Goal: Task Accomplishment & Management: Complete application form

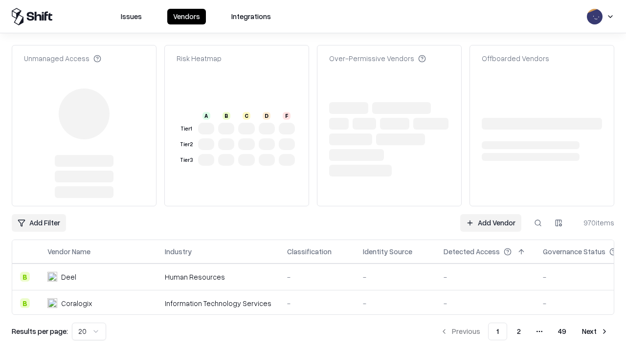
click at [491, 214] on link "Add Vendor" at bounding box center [490, 223] width 61 height 18
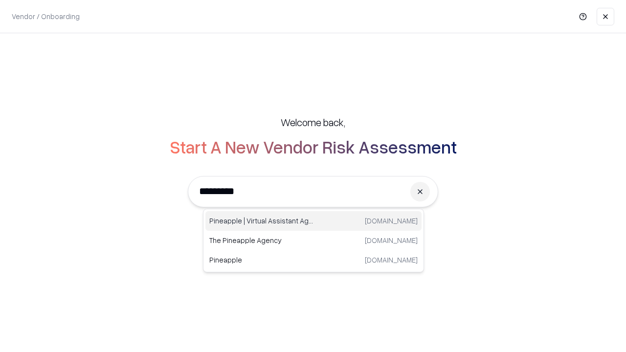
click at [313, 221] on div "Pineapple | Virtual Assistant Agency trypineapple.com" at bounding box center [313, 221] width 216 height 20
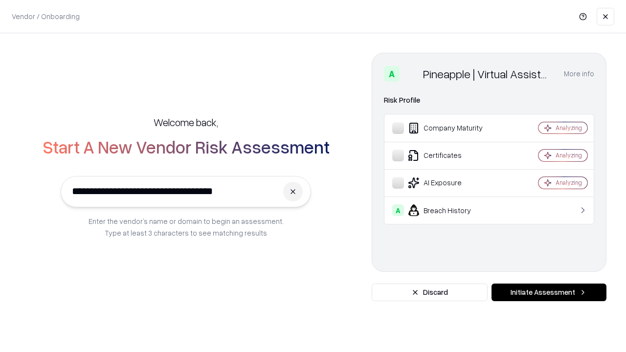
type input "**********"
click at [549, 292] on button "Initiate Assessment" at bounding box center [548, 293] width 115 height 18
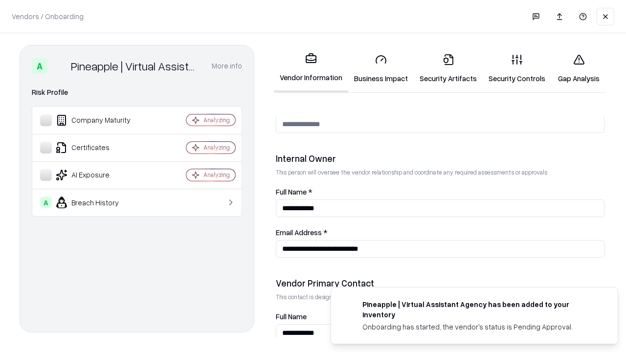
scroll to position [507, 0]
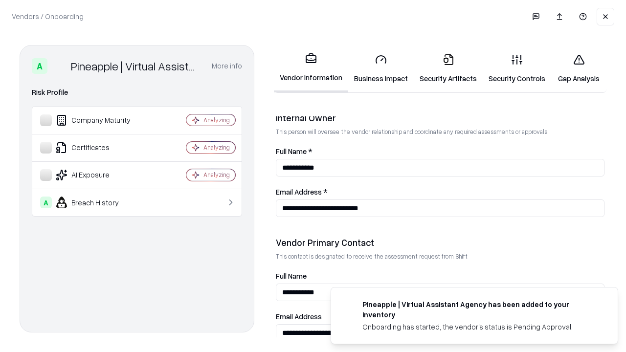
click at [381, 68] on link "Business Impact" at bounding box center [381, 68] width 66 height 45
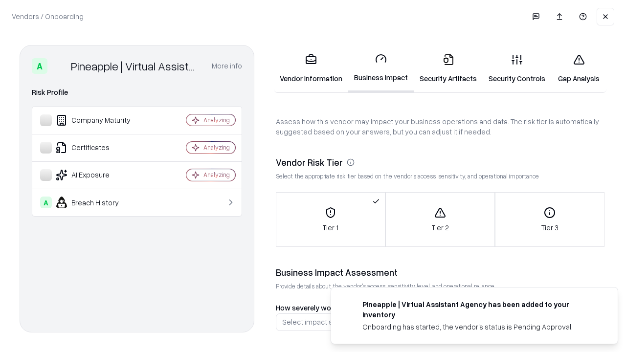
click at [448, 68] on link "Security Artifacts" at bounding box center [448, 68] width 69 height 45
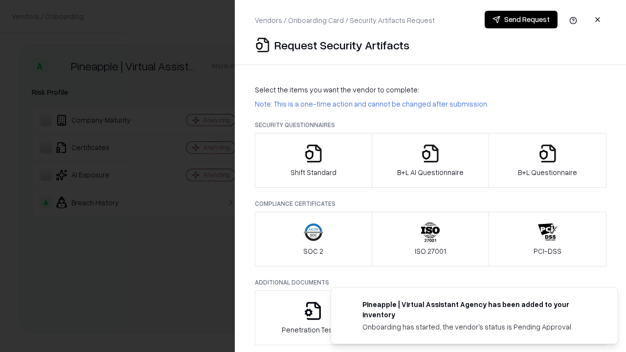
click at [313, 160] on icon "button" at bounding box center [314, 154] width 20 height 20
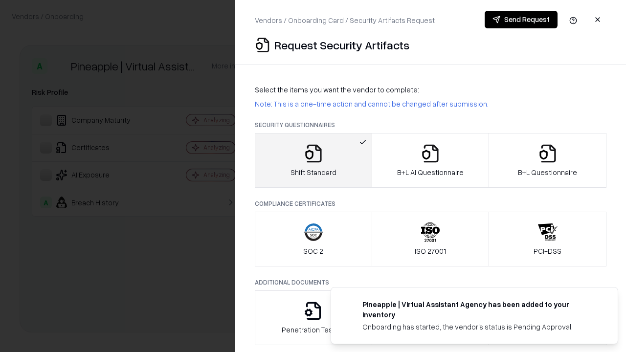
click at [521, 20] on button "Send Request" at bounding box center [521, 20] width 73 height 18
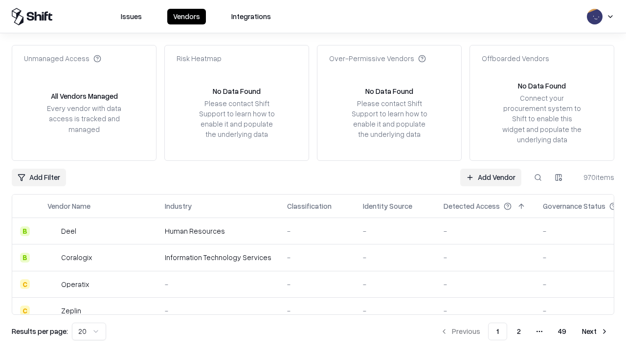
click at [538, 177] on button at bounding box center [538, 178] width 18 height 18
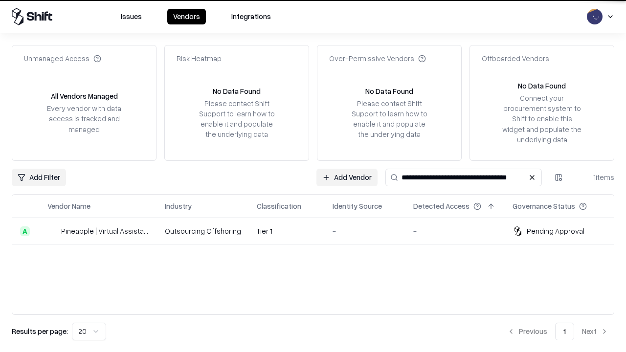
type input "**********"
click at [319, 231] on td "Tier 1" at bounding box center [287, 231] width 76 height 26
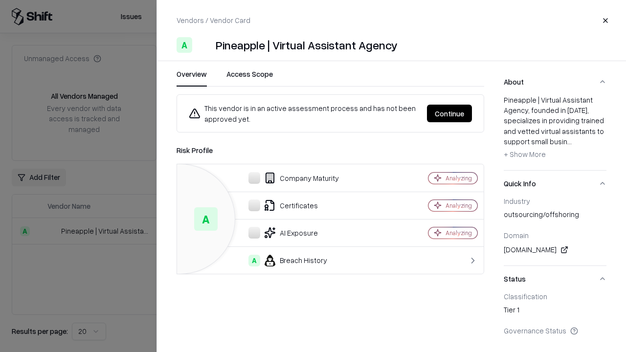
click at [449, 113] on button "Continue" at bounding box center [449, 114] width 45 height 18
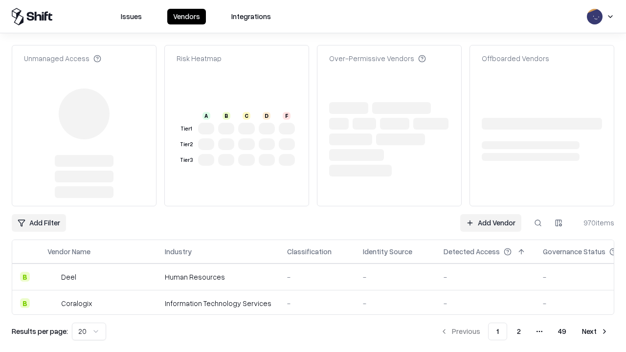
click at [491, 223] on link "Add Vendor" at bounding box center [490, 223] width 61 height 18
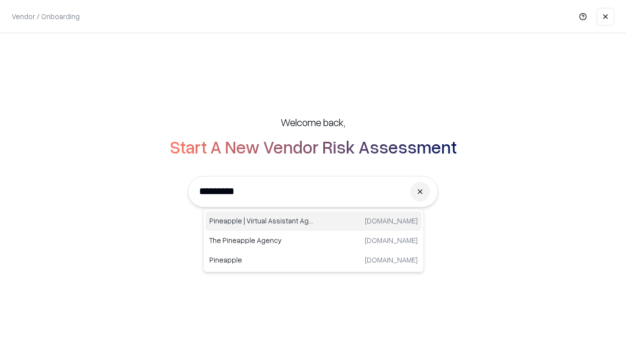
click at [313, 221] on div "Pineapple | Virtual Assistant Agency trypineapple.com" at bounding box center [313, 221] width 216 height 20
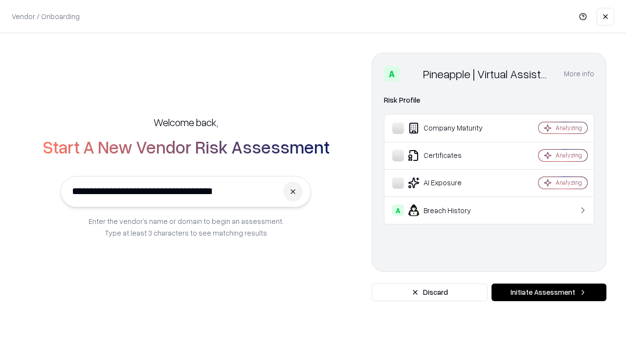
type input "**********"
click at [549, 292] on button "Initiate Assessment" at bounding box center [548, 293] width 115 height 18
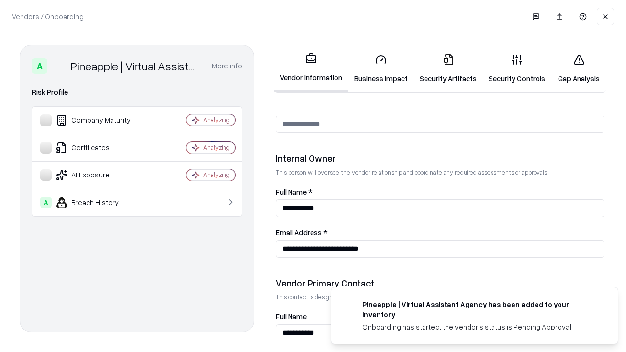
scroll to position [507, 0]
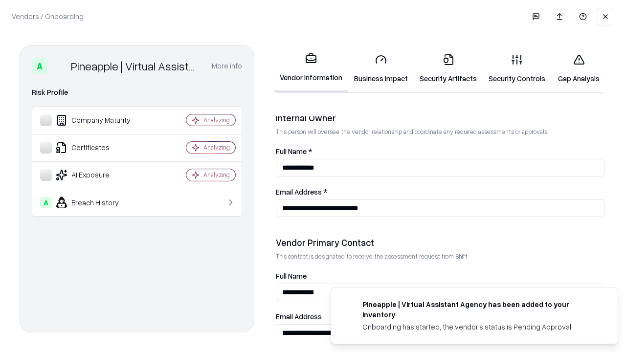
click at [579, 68] on link "Gap Analysis" at bounding box center [578, 68] width 55 height 45
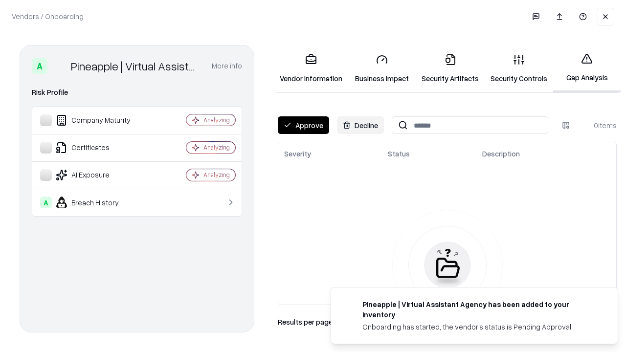
click at [303, 125] on button "Approve" at bounding box center [303, 125] width 51 height 18
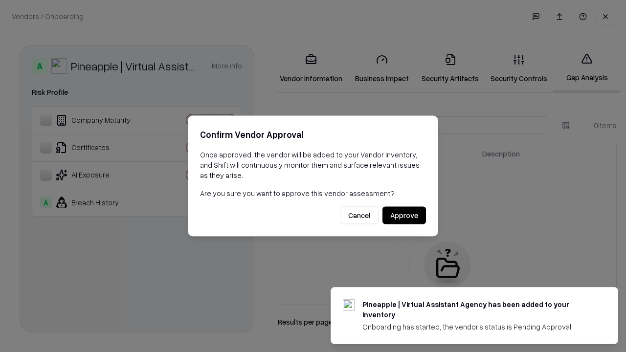
click at [404, 215] on button "Approve" at bounding box center [404, 216] width 44 height 18
